Goal: Task Accomplishment & Management: Manage account settings

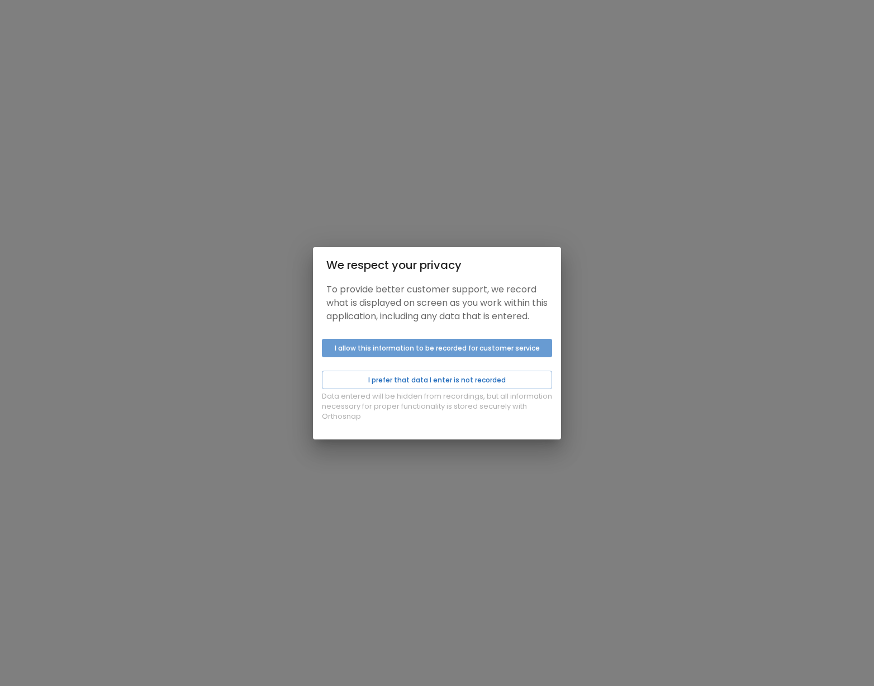
click at [446, 357] on button "I allow this information to be recorded for customer service" at bounding box center [437, 348] width 230 height 18
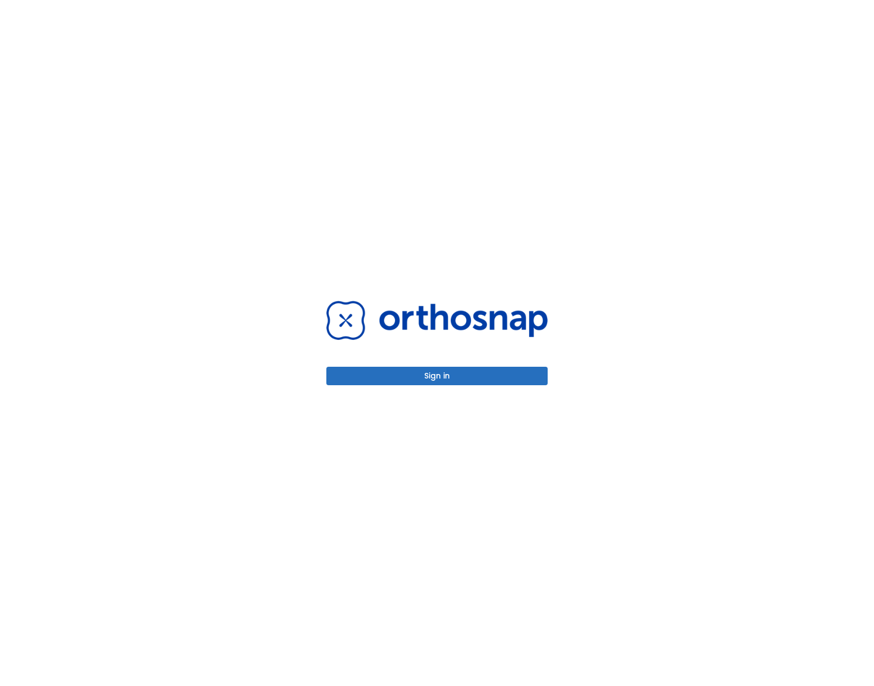
click at [461, 377] on button "Sign in" at bounding box center [436, 376] width 221 height 18
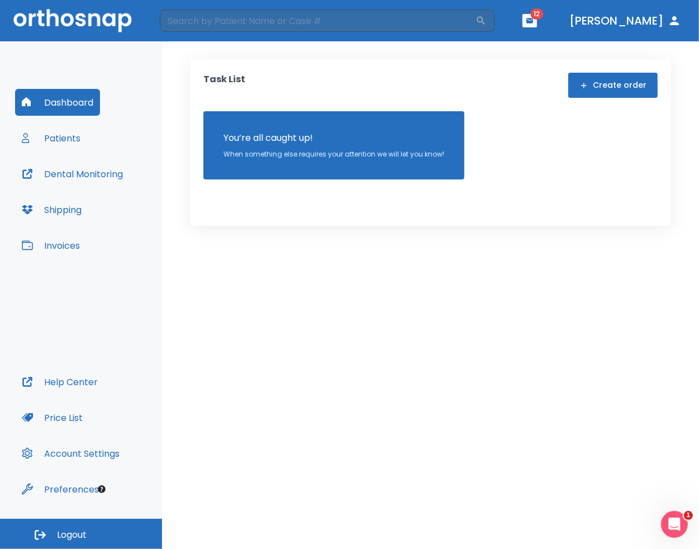
click at [61, 488] on button "Preferences" at bounding box center [60, 489] width 91 height 27
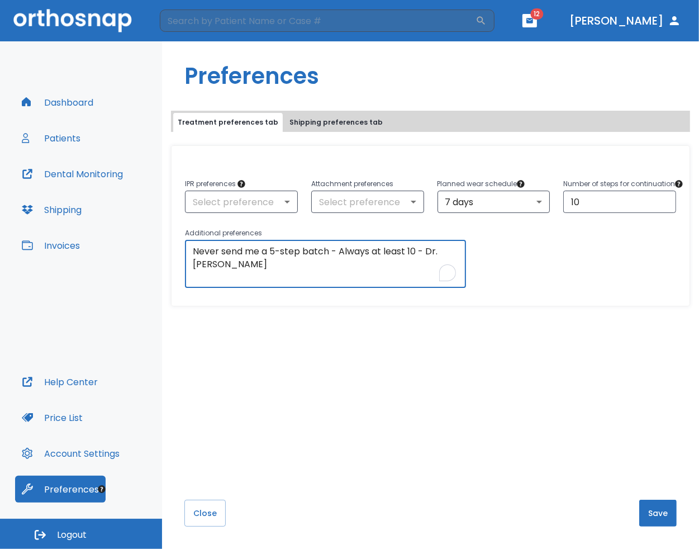
drag, startPoint x: 225, startPoint y: 268, endPoint x: 173, endPoint y: 236, distance: 60.8
click at [173, 236] on div "Additional preferences Never send me a 5-step batch - Always at least 10 - Dr. …" at bounding box center [319, 250] width 295 height 75
click at [243, 196] on body "​ 12 [PERSON_NAME] Dashboard Patients Dental Monitoring Shipping Invoices Help …" at bounding box center [349, 274] width 699 height 549
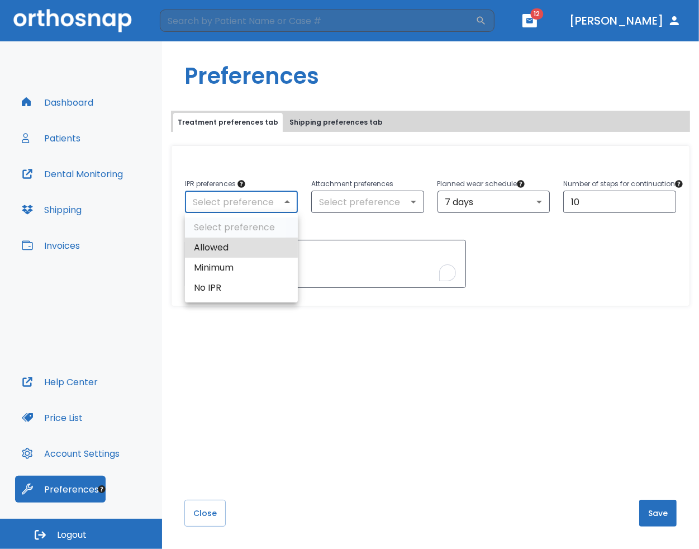
click at [240, 245] on li "Allowed" at bounding box center [241, 248] width 113 height 20
type input "1"
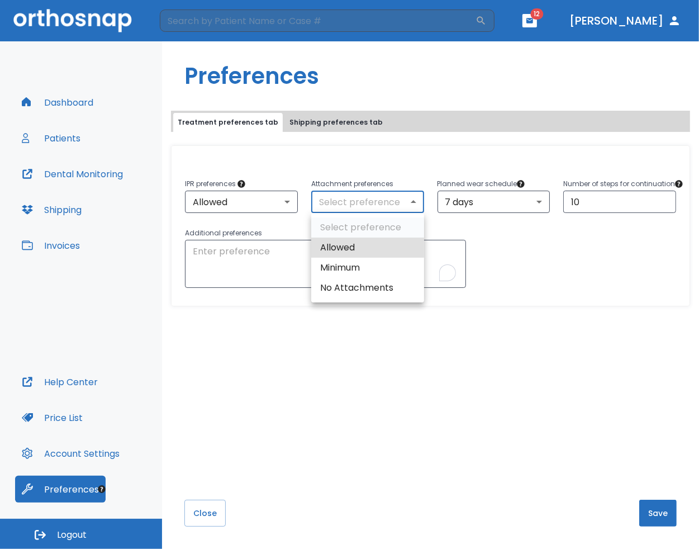
click at [334, 207] on body "​ 12 [PERSON_NAME] Dashboard Patients Dental Monitoring Shipping Invoices Help …" at bounding box center [349, 274] width 699 height 549
click at [337, 245] on li "Allowed" at bounding box center [367, 248] width 113 height 20
type input "1"
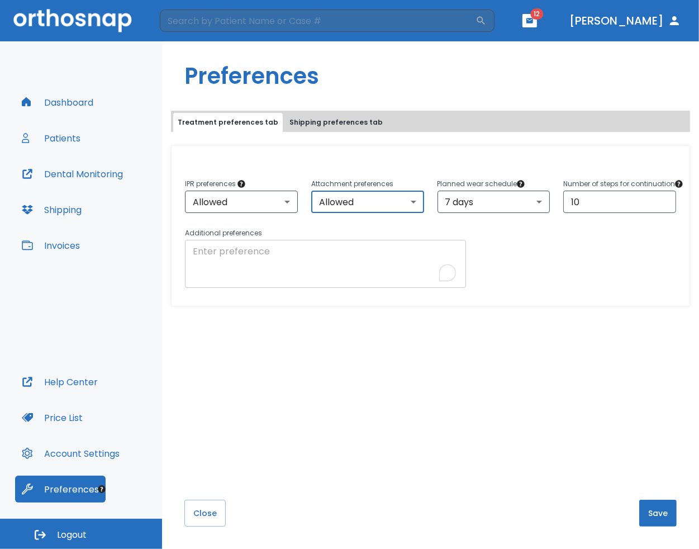
click at [253, 254] on textarea "To enrich screen reader interactions, please activate Accessibility in Grammarl…" at bounding box center [326, 264] width 266 height 39
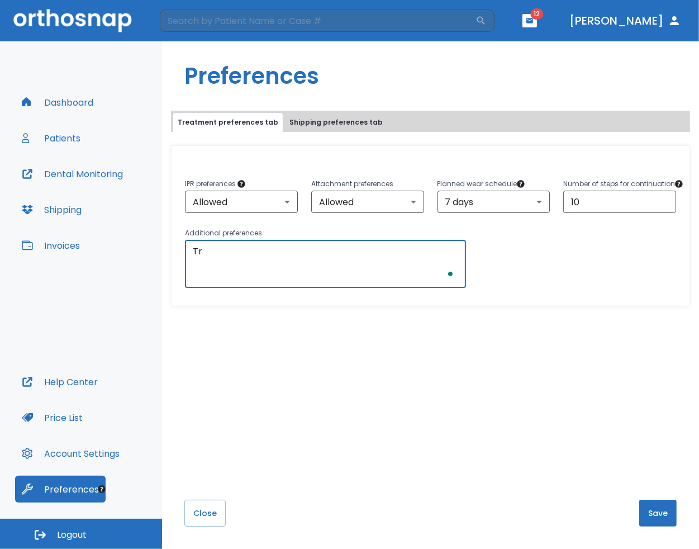
type textarea "T"
click at [212, 253] on textarea "Please minimize attachments in anterior region If IPR is recommended" at bounding box center [326, 264] width 266 height 39
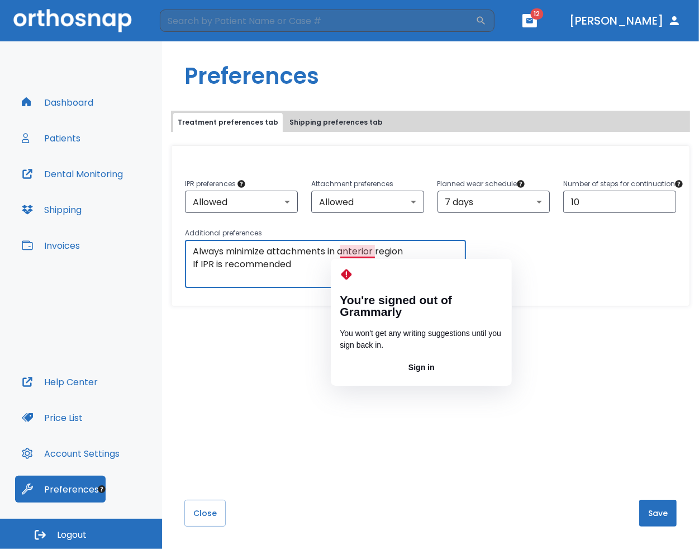
click at [420, 359] on button "Sign in" at bounding box center [421, 368] width 163 height 18
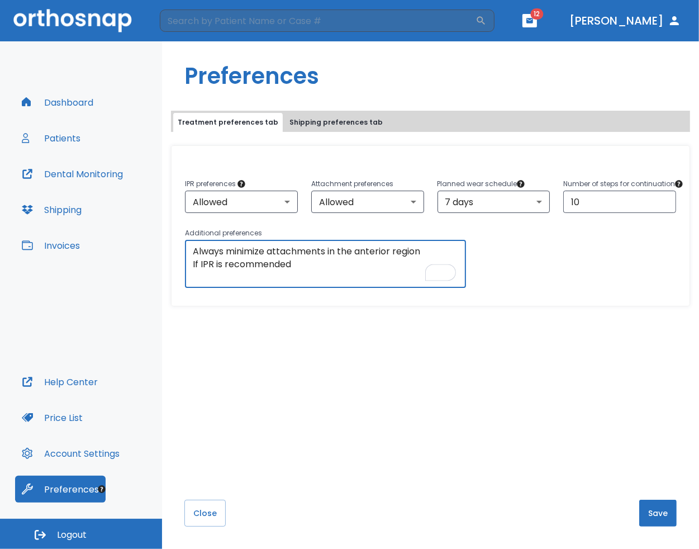
click at [349, 252] on textarea "Always minimize attachments in the anterior region If IPR is recommended" at bounding box center [326, 264] width 266 height 39
click at [317, 269] on textarea "Always minimize attachments in the anterior region If IPR is recommended" at bounding box center [326, 264] width 266 height 39
click at [235, 266] on textarea "Always minimize attachments in the anterior region If IPR is recommended" at bounding box center [326, 264] width 266 height 39
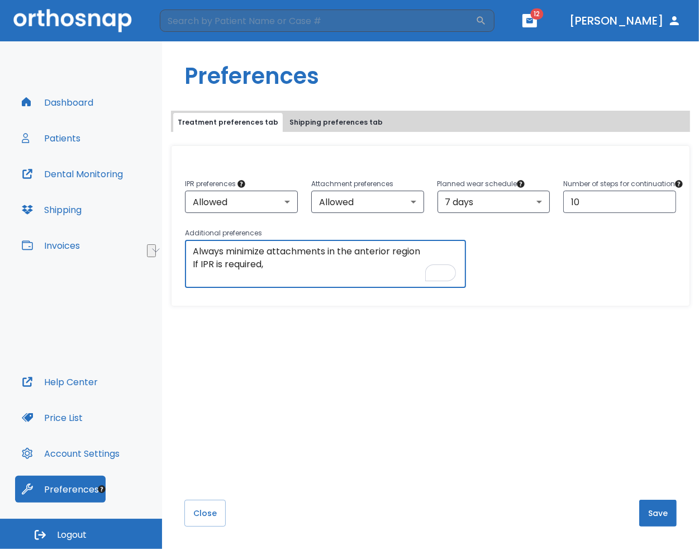
drag, startPoint x: 274, startPoint y: 263, endPoint x: 187, endPoint y: 261, distance: 87.3
click at [187, 261] on div "Always minimize attachments in the anterior region If IPR is required, x ​" at bounding box center [325, 264] width 281 height 48
type textarea "Always minimize attachments in the anterior region Set initial wear schedule to…"
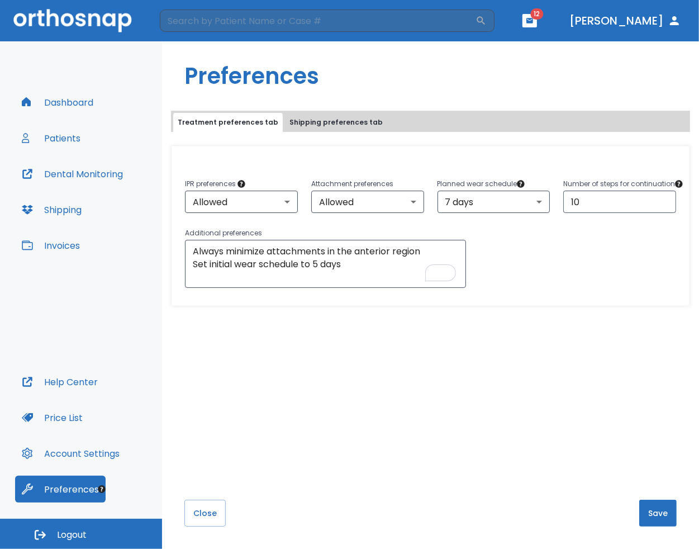
click at [512, 352] on div "Close Save" at bounding box center [430, 436] width 537 height 225
click at [65, 132] on button "Patients" at bounding box center [51, 138] width 72 height 27
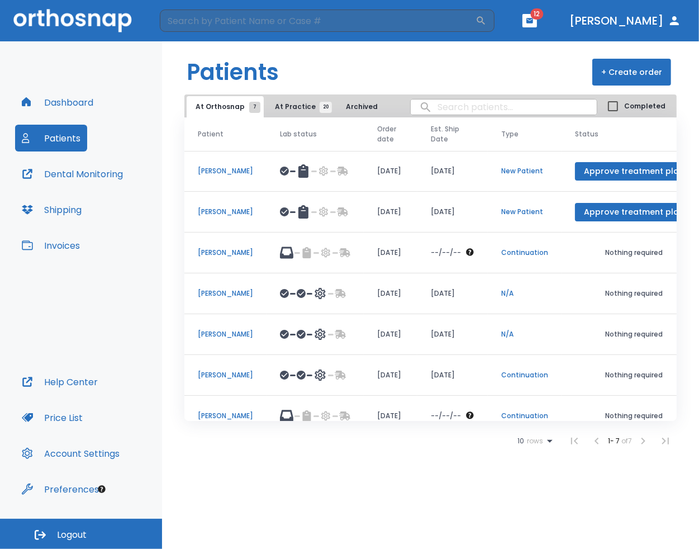
click at [226, 171] on p "[PERSON_NAME]" at bounding box center [225, 171] width 55 height 10
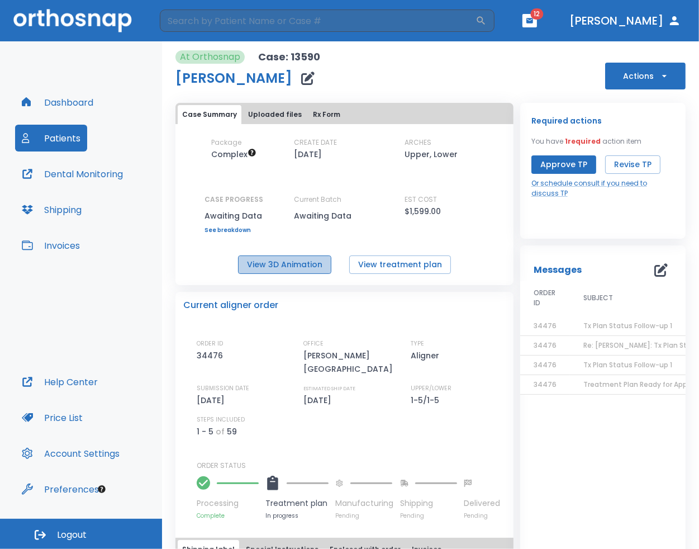
click at [300, 263] on button "View 3D Animation" at bounding box center [284, 264] width 93 height 18
click at [482, 86] on div "At Orthosnap Case: 13590 [PERSON_NAME] Actions" at bounding box center [431, 69] width 510 height 39
